Goal: Task Accomplishment & Management: Manage account settings

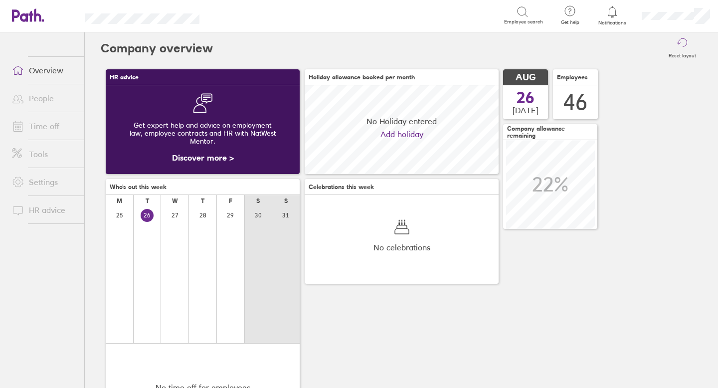
scroll to position [89, 89]
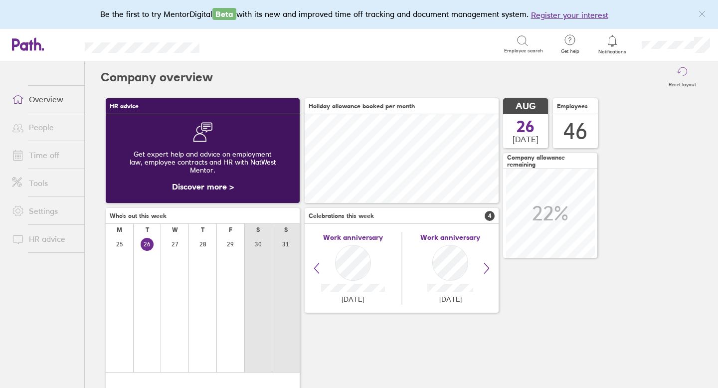
click at [43, 154] on link "Time off" at bounding box center [44, 155] width 80 height 20
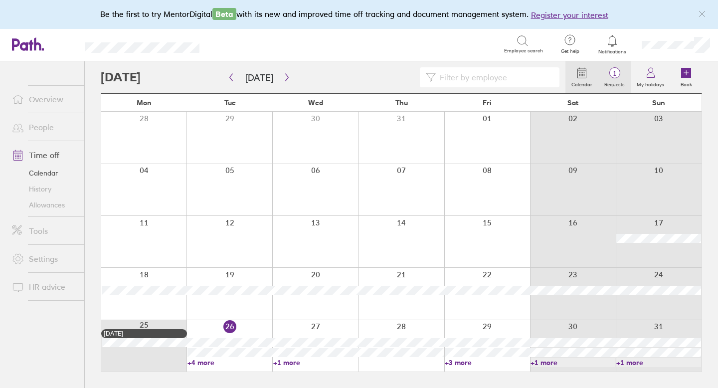
click at [617, 70] on span "1" at bounding box center [615, 73] width 32 height 8
